Goal: Information Seeking & Learning: Learn about a topic

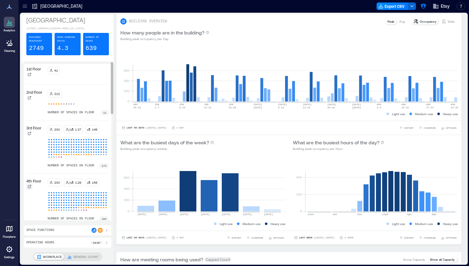
click at [29, 188] on icon at bounding box center [30, 187] width 4 height 4
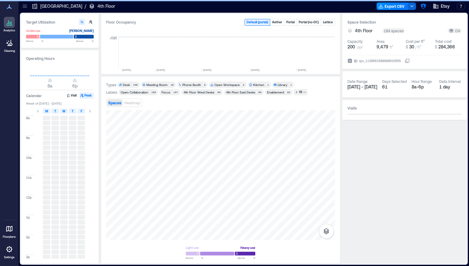
scroll to position [0, 946]
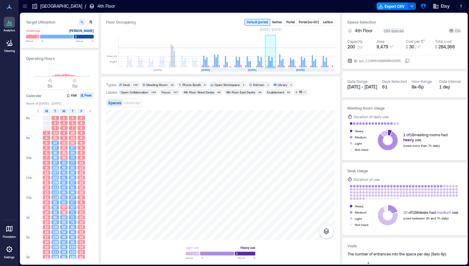
click at [234, 58] on rect at bounding box center [270, 52] width 11 height 31
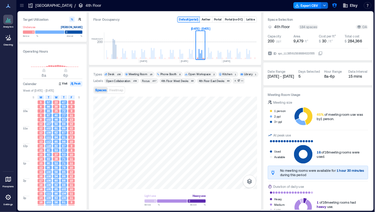
scroll to position [0, 1040]
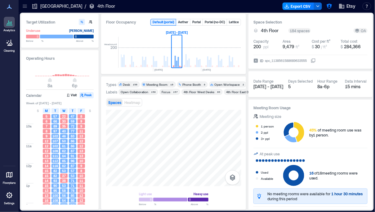
scroll to position [42, 0]
click at [154, 83] on div "Meeting Room" at bounding box center [156, 85] width 21 height 4
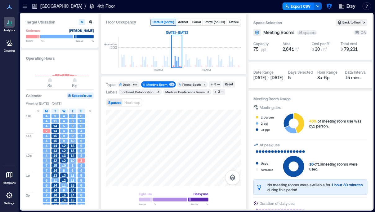
click at [127, 82] on div "Desk 156" at bounding box center [129, 85] width 22 height 6
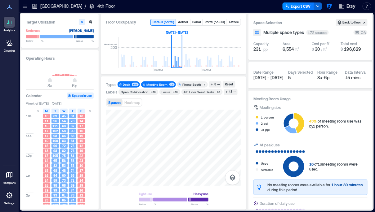
click at [155, 84] on div "Meeting Room" at bounding box center [156, 85] width 21 height 4
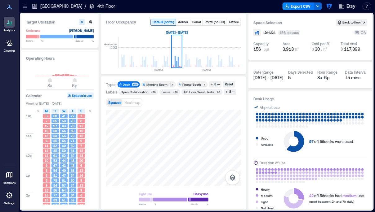
click at [131, 83] on span "Desk 156" at bounding box center [129, 85] width 20 height 4
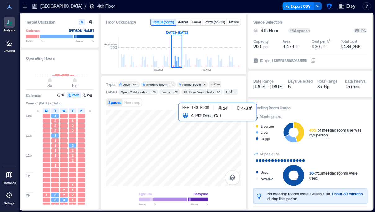
click at [189, 121] on div at bounding box center [173, 148] width 135 height 77
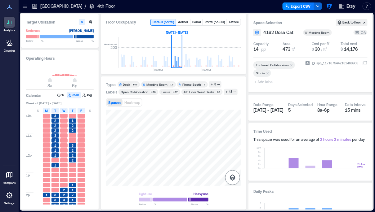
click at [234, 177] on button "button" at bounding box center [232, 178] width 15 height 15
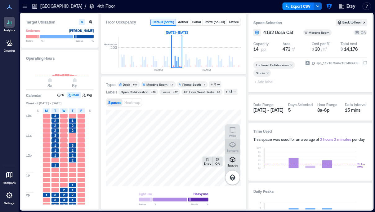
click at [234, 146] on icon "button" at bounding box center [232, 144] width 7 height 7
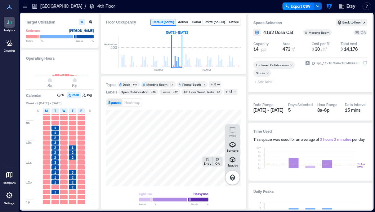
scroll to position [16, 0]
click at [87, 98] on button "Avg" at bounding box center [88, 95] width 12 height 6
click at [234, 8] on icon "button" at bounding box center [329, 6] width 6 height 6
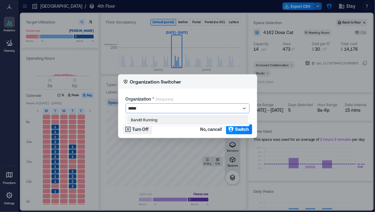
type input "******"
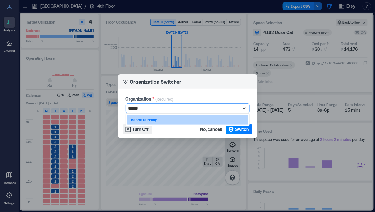
click at [180, 119] on div "Bandit Running" at bounding box center [187, 120] width 121 height 10
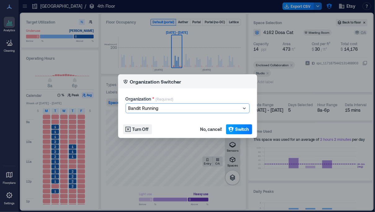
click at [234, 130] on span "Switch" at bounding box center [242, 130] width 14 height 6
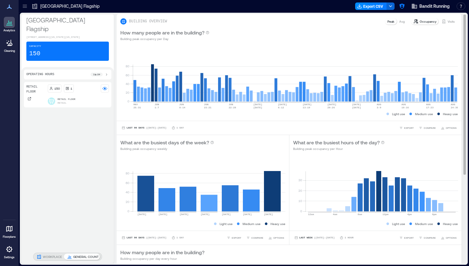
click at [375, 20] on icon at bounding box center [443, 21] width 5 height 5
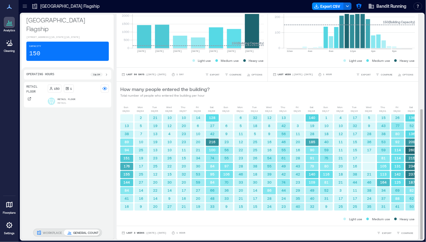
scroll to position [0, 18]
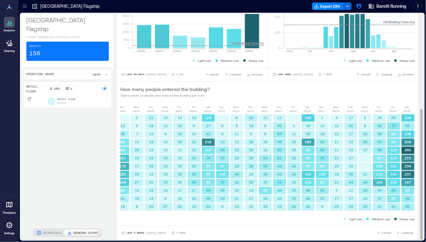
click at [191, 102] on div "Sun 08/03 Mon 08/04 Tue 08/05 Wed 08/06 Thu 08/07 Fri 08/08 Sat 08/09 Sun 08/10…" at bounding box center [268, 163] width 302 height 124
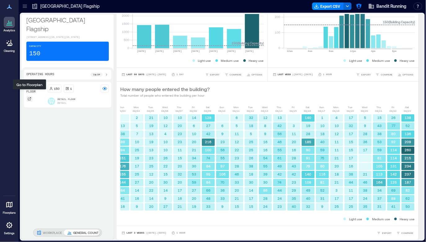
click at [30, 96] on div at bounding box center [29, 99] width 6 height 6
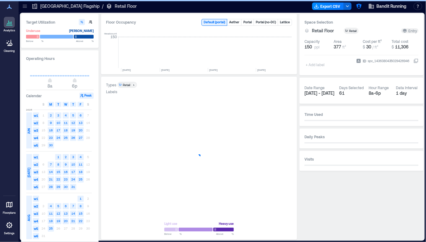
scroll to position [0, 522]
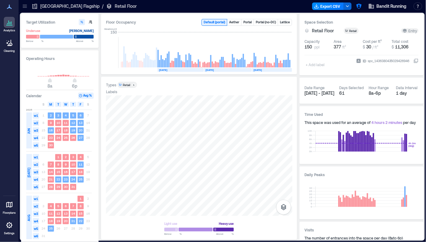
click at [187, 159] on div at bounding box center [199, 155] width 186 height 120
